Goal: Information Seeking & Learning: Learn about a topic

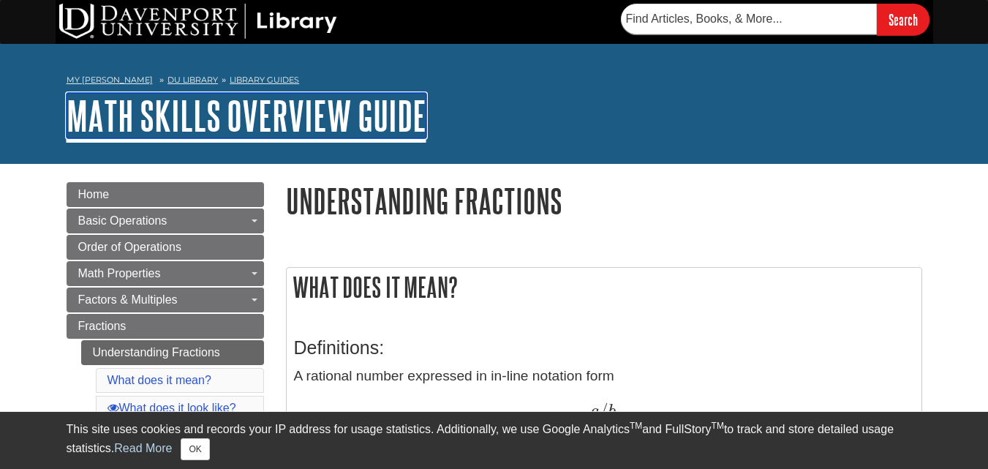
click at [270, 93] on link "Math Skills Overview Guide" at bounding box center [247, 115] width 360 height 45
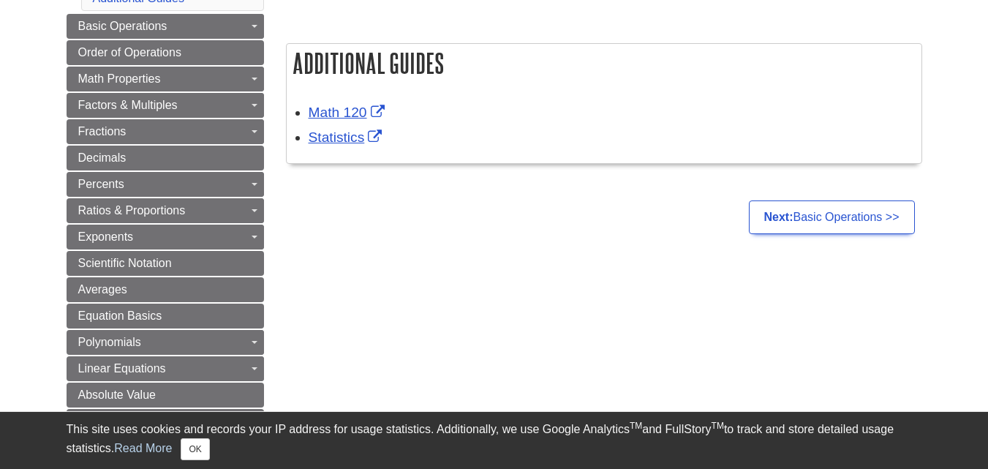
scroll to position [257, 0]
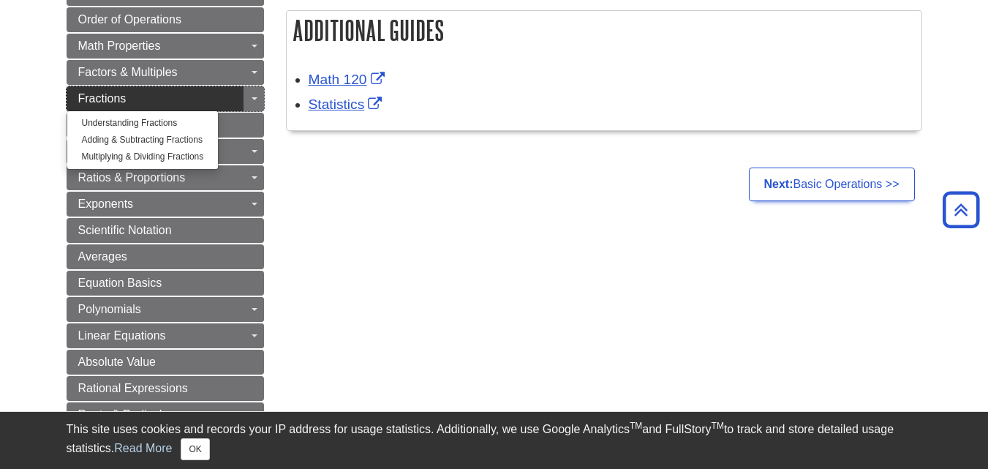
click at [181, 104] on link "Fractions" at bounding box center [165, 98] width 197 height 25
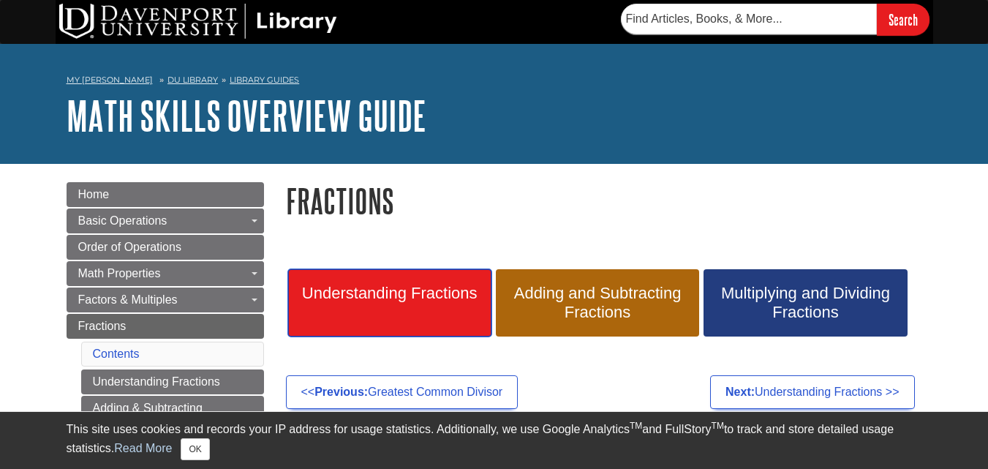
click at [382, 319] on link "Understanding Fractions" at bounding box center [389, 302] width 203 height 67
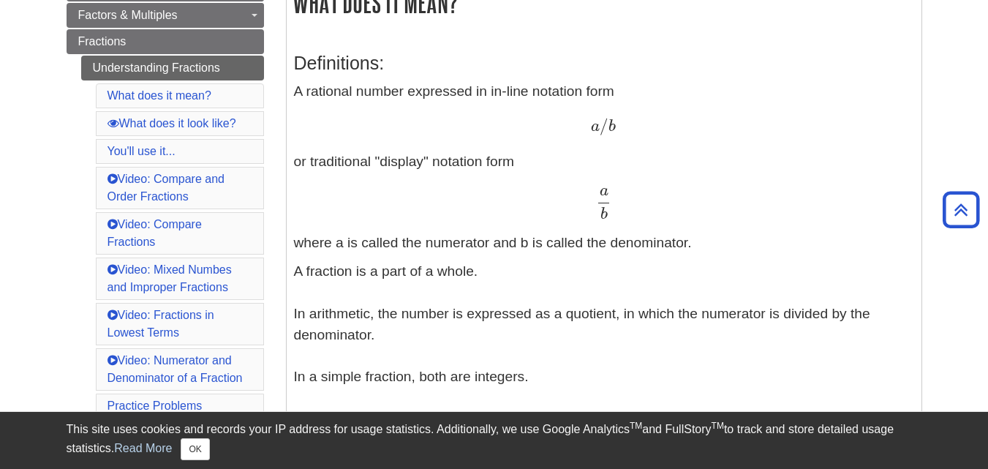
scroll to position [285, 0]
click at [445, 230] on p "A rational number expressed in in-line notation form a / b a / b or traditional…" at bounding box center [604, 166] width 620 height 173
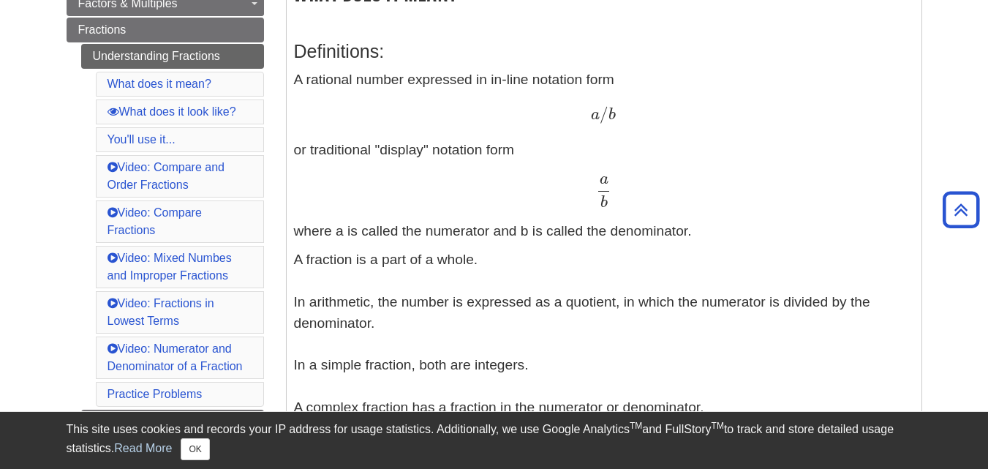
scroll to position [298, 0]
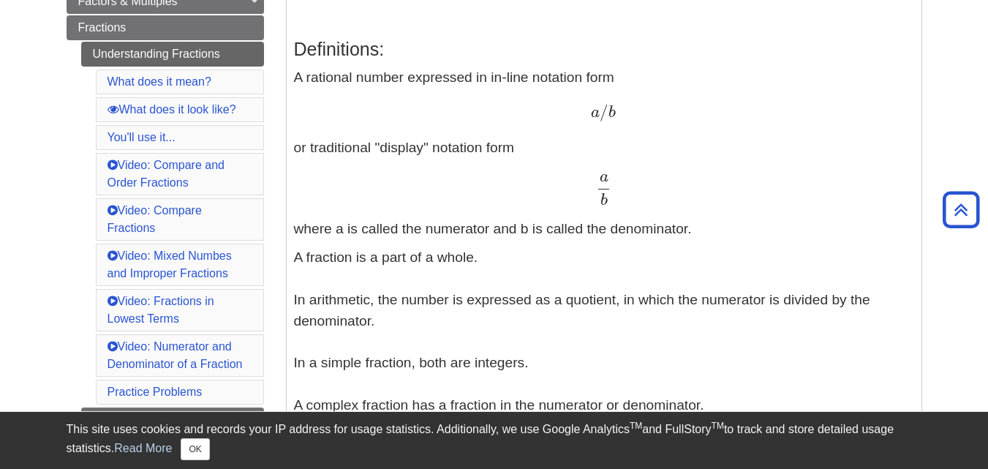
click at [510, 179] on div "a b a b" at bounding box center [604, 189] width 620 height 32
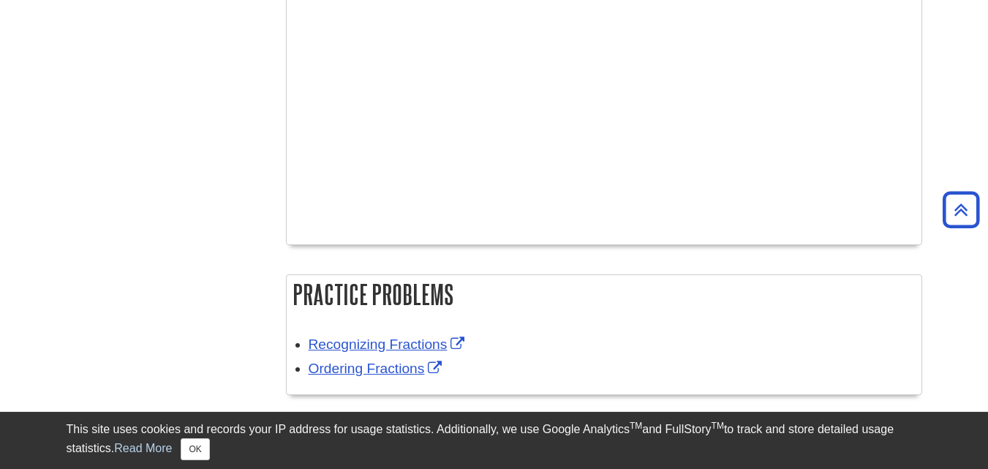
scroll to position [2918, 0]
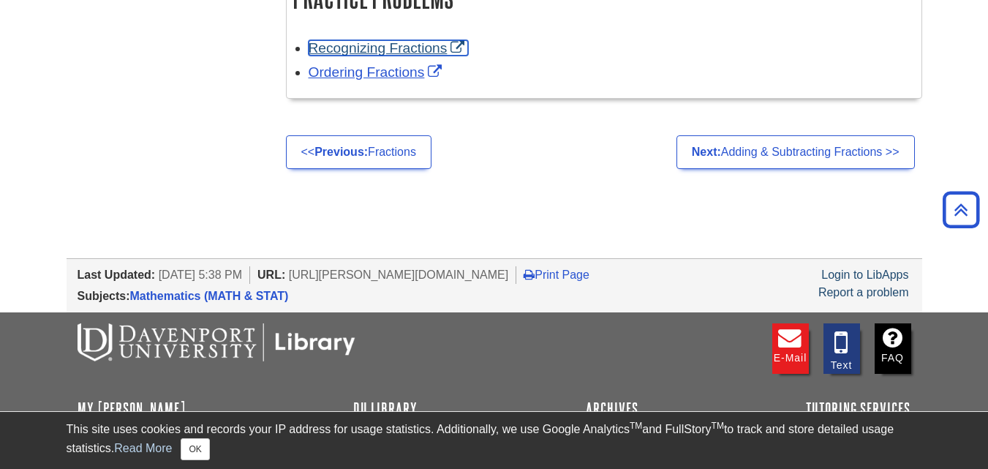
click at [404, 47] on link "Recognizing Fractions" at bounding box center [389, 47] width 160 height 15
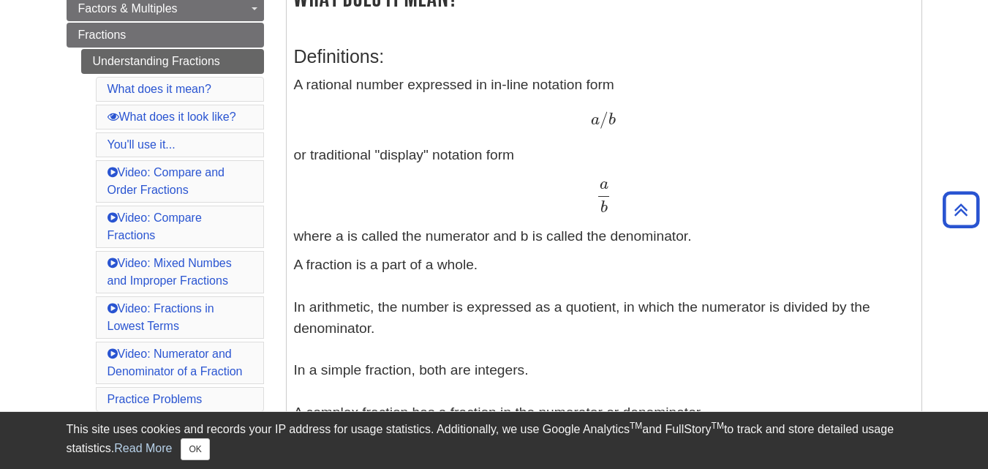
scroll to position [237, 0]
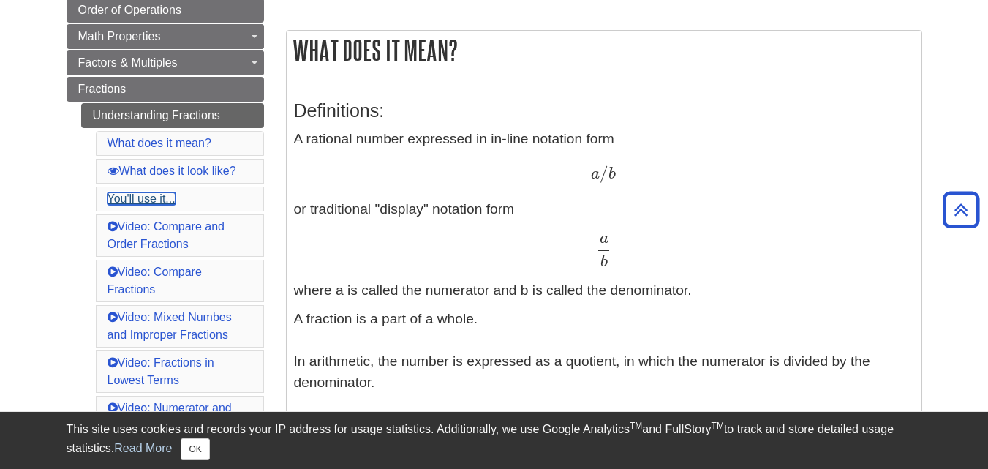
click at [153, 197] on link "You'll use it..." at bounding box center [141, 198] width 68 height 12
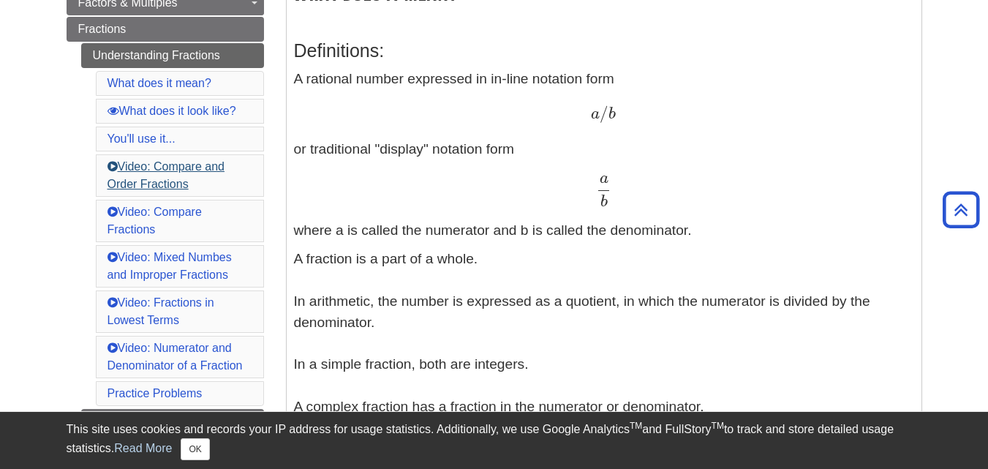
scroll to position [296, 0]
click at [174, 174] on li "Video: Compare and Order Fractions" at bounding box center [180, 176] width 168 height 42
click at [175, 178] on link "Video: Compare and Order Fractions" at bounding box center [165, 176] width 117 height 30
